Goal: Task Accomplishment & Management: Manage account settings

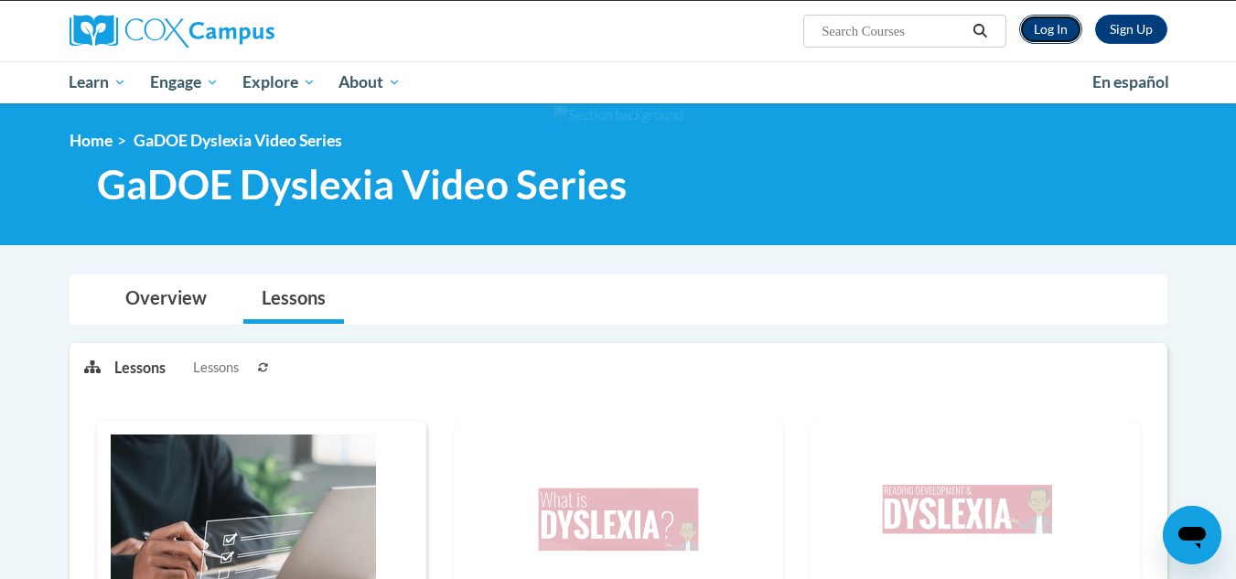
click at [1039, 37] on link "Log In" at bounding box center [1050, 29] width 63 height 29
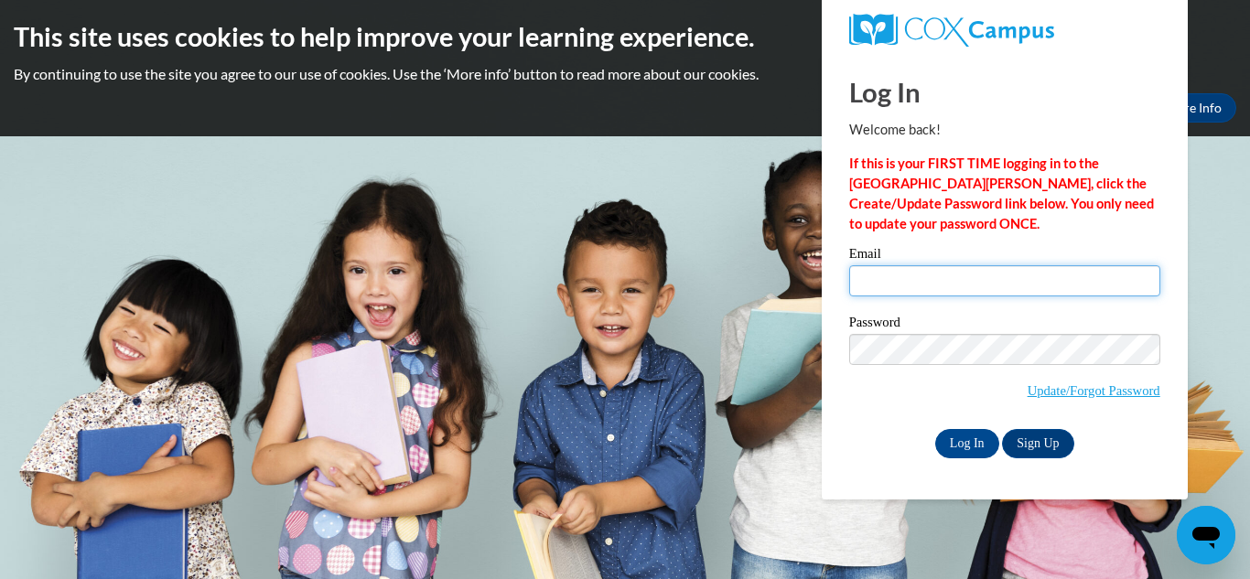
type input "shillca@wauwatosa.k12.wi.us"
click at [961, 457] on div "Log In Welcome back! If this is your FIRST TIME logging in to the NEW Cox Campu…" at bounding box center [1004, 277] width 393 height 445
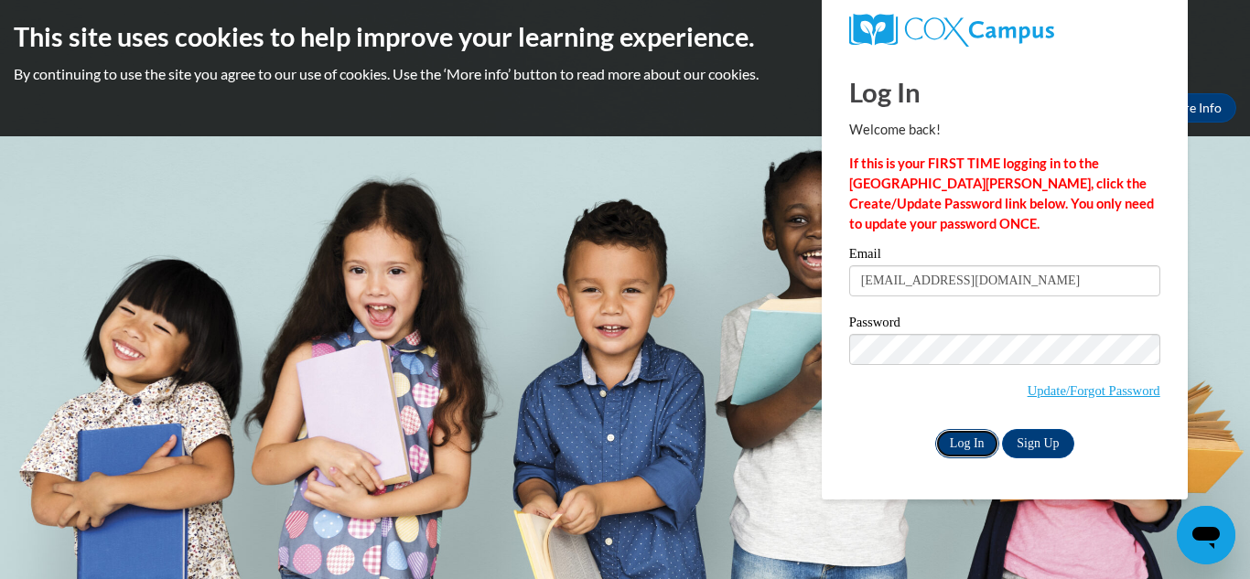
click at [956, 434] on input "Log In" at bounding box center [967, 443] width 64 height 29
